Goal: Transaction & Acquisition: Purchase product/service

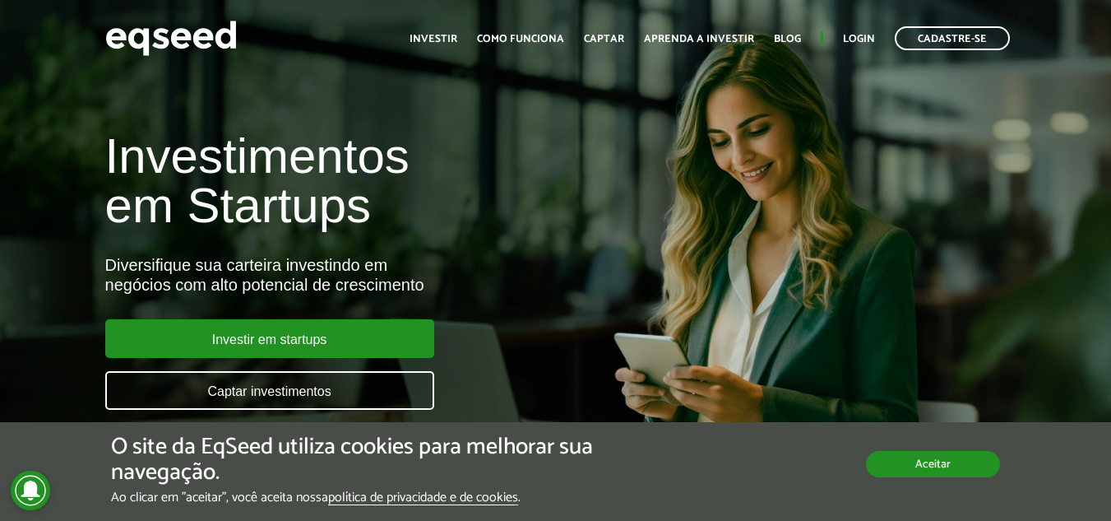
click at [949, 469] on button "Aceitar" at bounding box center [933, 464] width 134 height 26
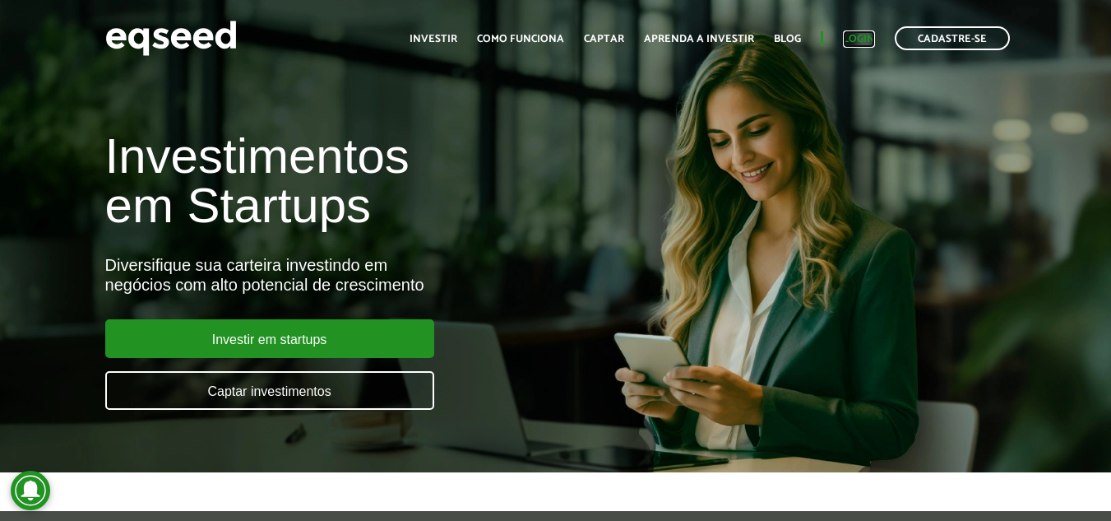
click at [867, 40] on link "Login" at bounding box center [859, 39] width 32 height 11
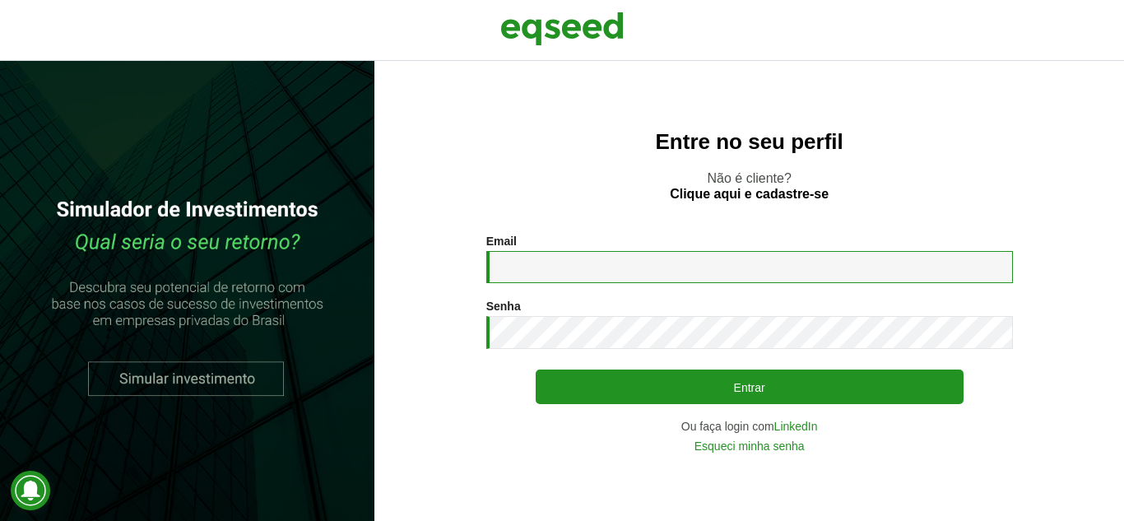
click at [599, 262] on input "Email *" at bounding box center [749, 267] width 526 height 32
type input "**********"
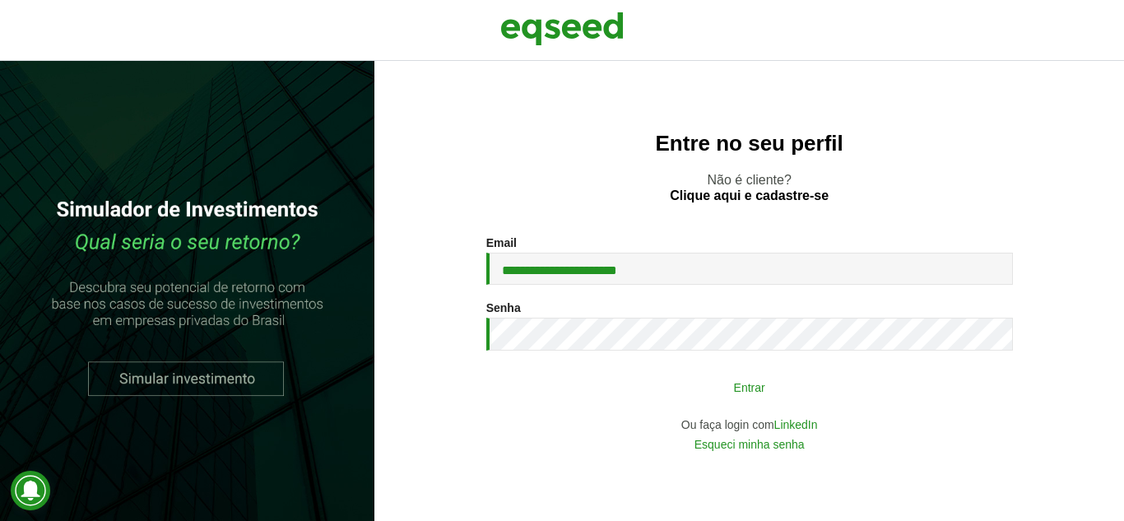
click at [767, 390] on button "Entrar" at bounding box center [749, 386] width 428 height 31
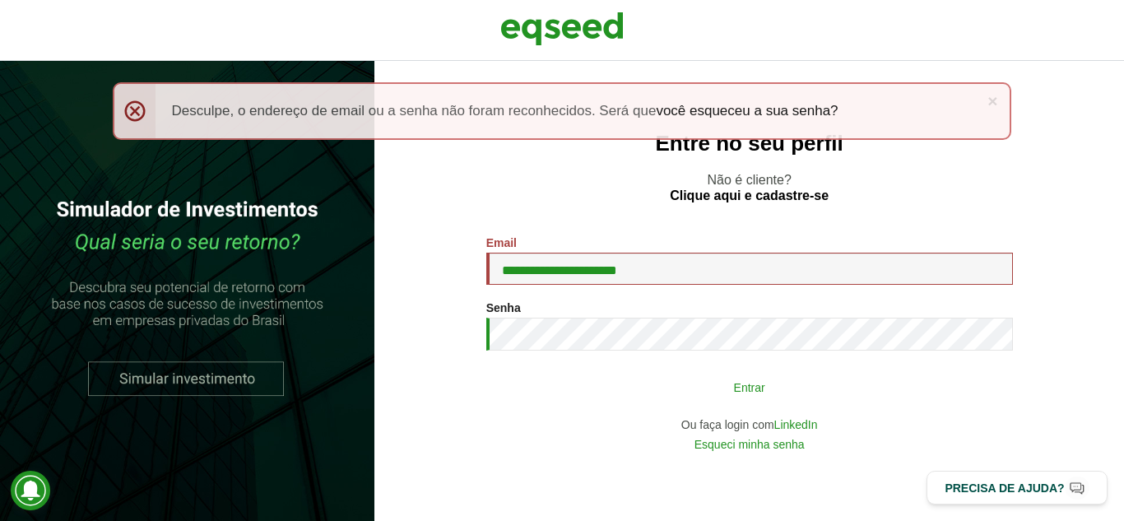
click at [721, 383] on button "Entrar" at bounding box center [749, 386] width 428 height 31
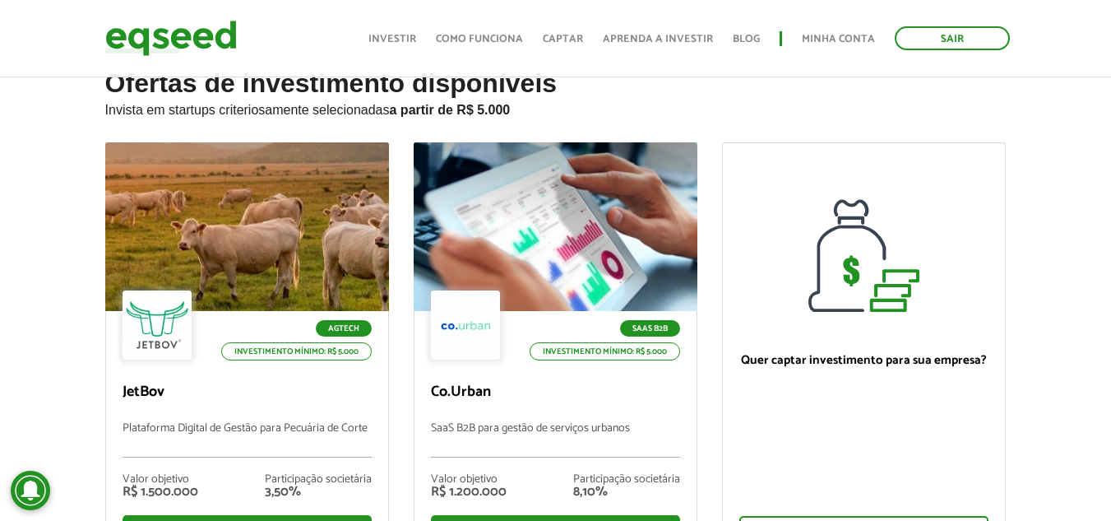
scroll to position [122, 0]
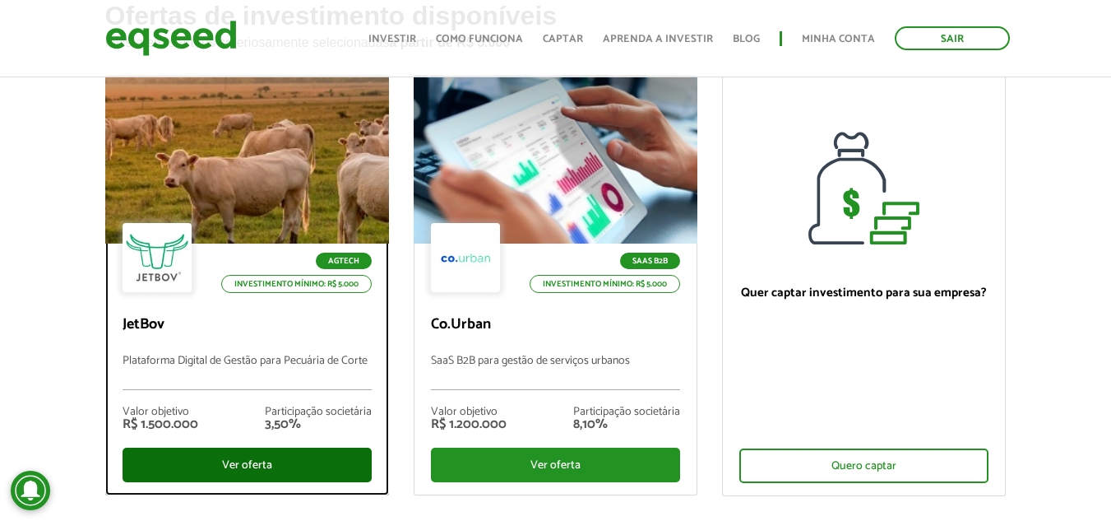
click at [279, 461] on div "Ver oferta" at bounding box center [247, 464] width 249 height 35
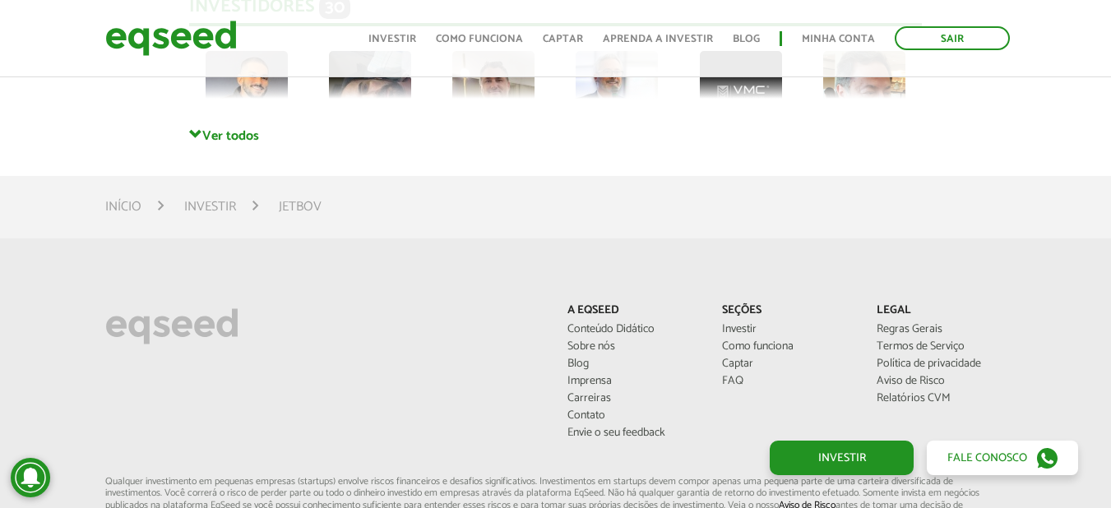
scroll to position [4652, 0]
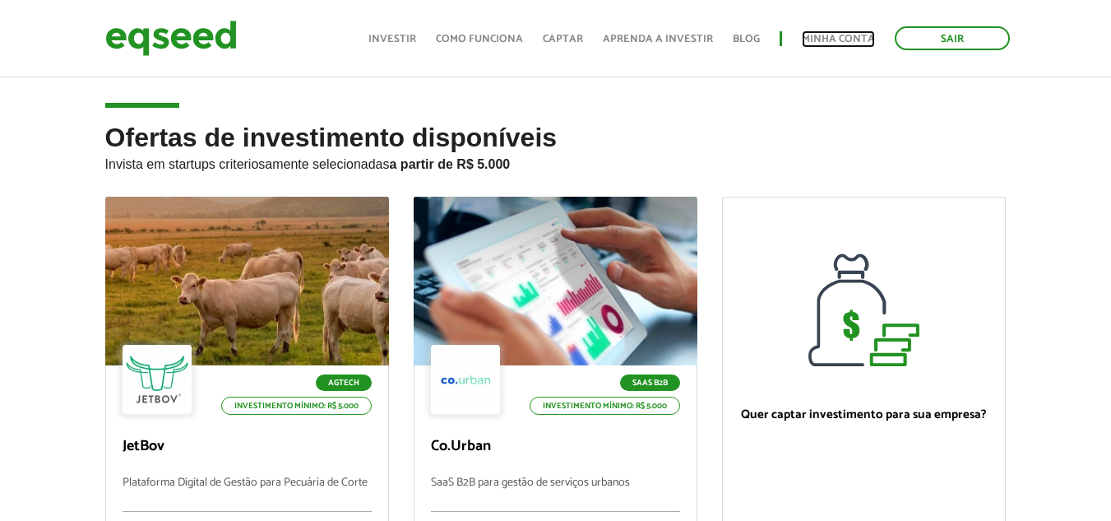
click at [844, 38] on link "Minha conta" at bounding box center [838, 39] width 73 height 11
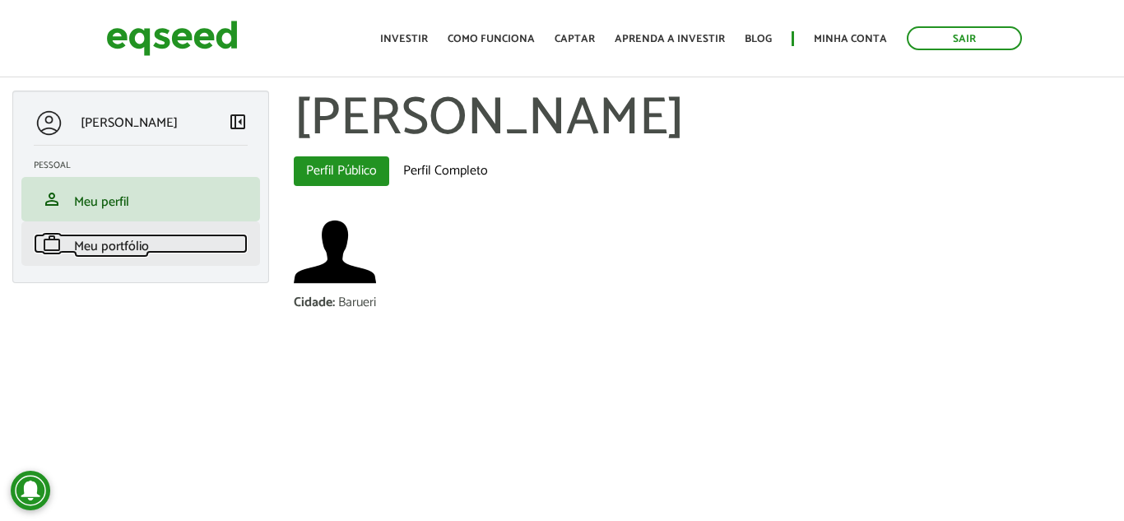
click at [116, 245] on span "Meu portfólio" at bounding box center [111, 246] width 75 height 22
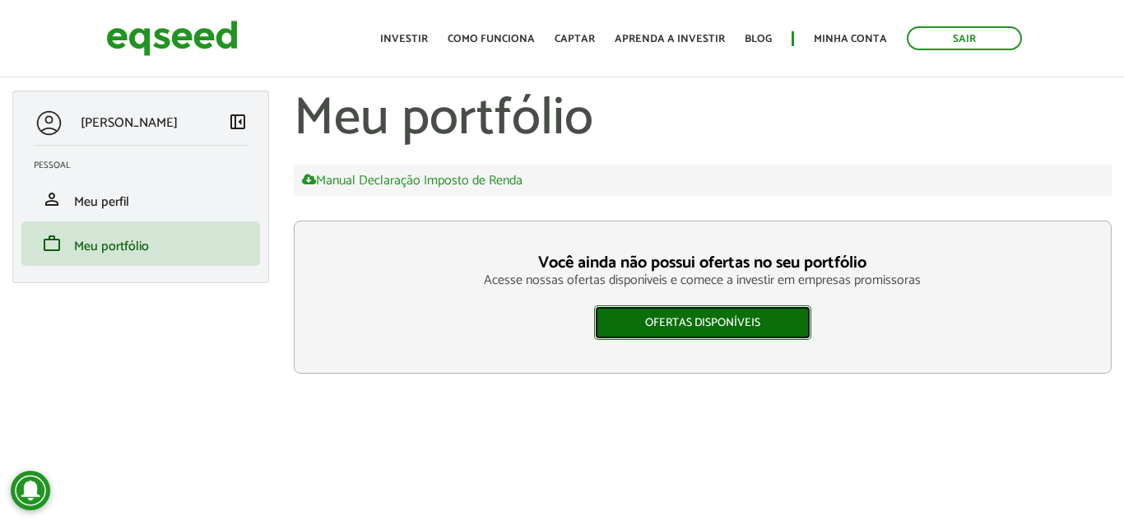
click at [695, 309] on link "Ofertas disponíveis" at bounding box center [702, 322] width 217 height 35
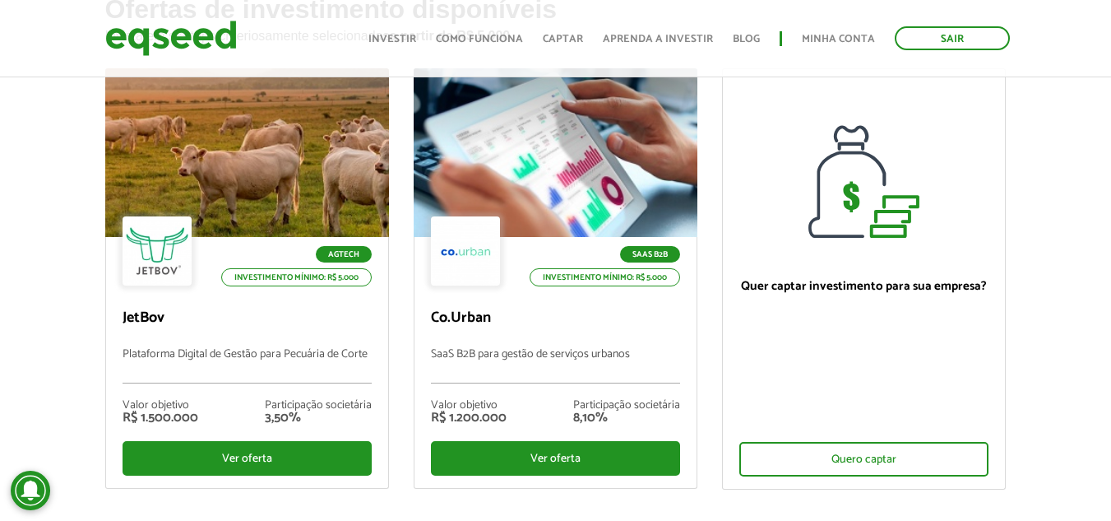
scroll to position [147, 0]
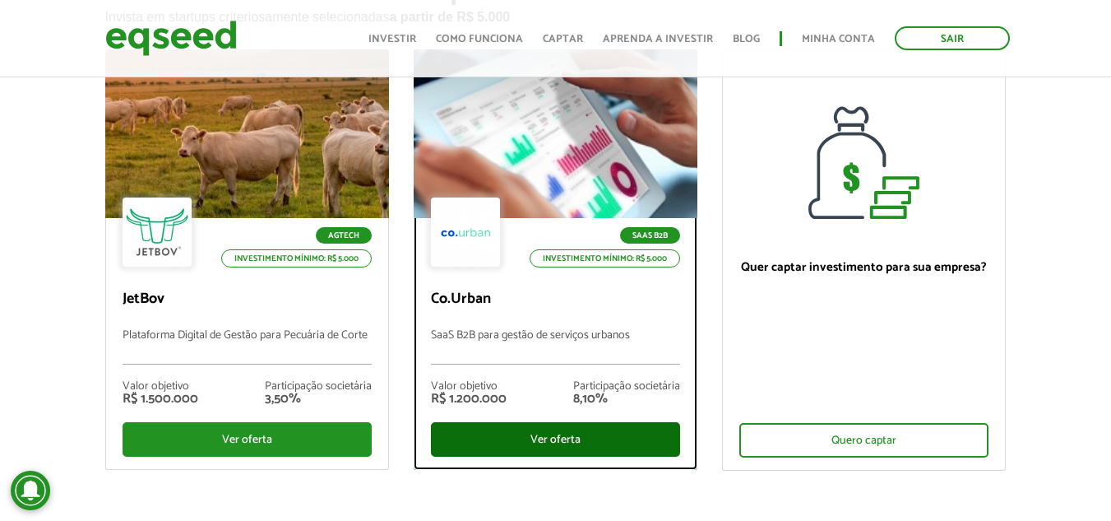
click at [560, 438] on div "Ver oferta" at bounding box center [555, 439] width 249 height 35
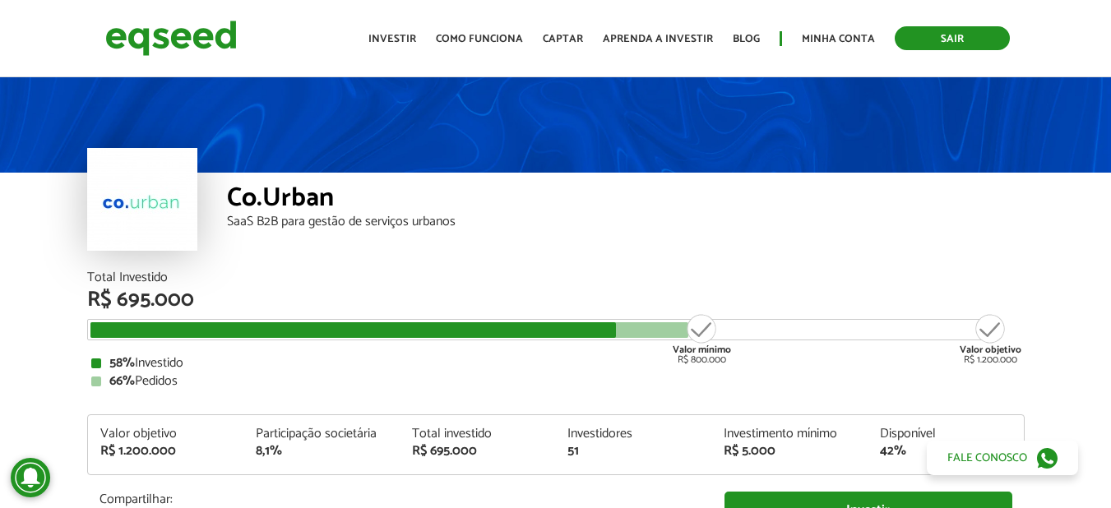
click at [932, 38] on link "Sair" at bounding box center [952, 38] width 115 height 24
